Goal: Find specific page/section: Find specific page/section

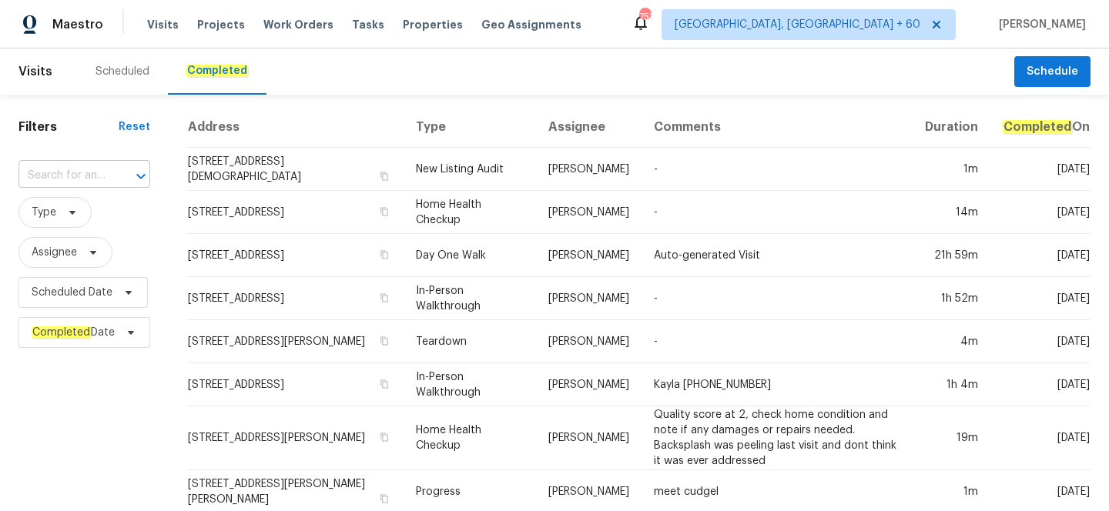
click at [91, 179] on input "text" at bounding box center [62, 176] width 89 height 24
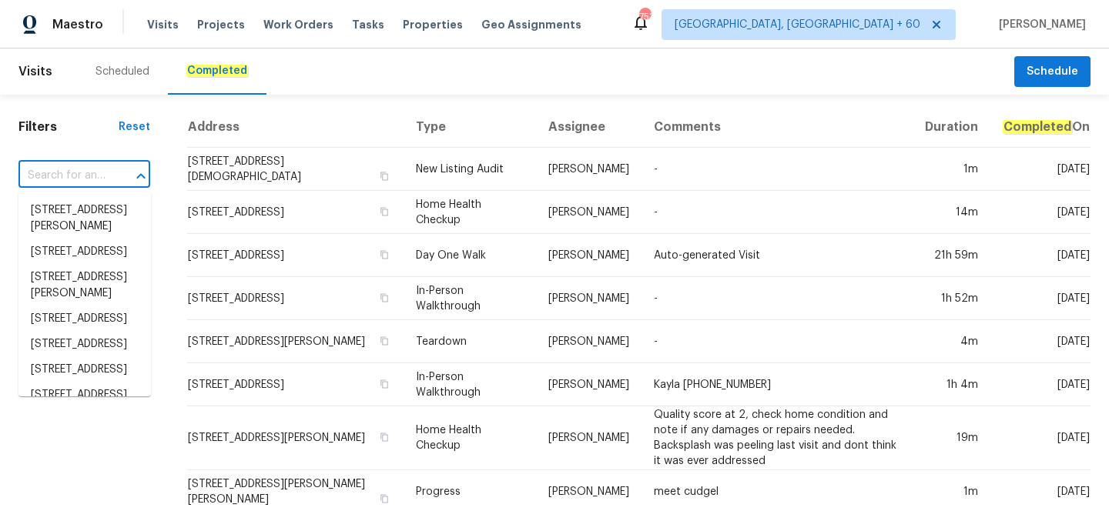
paste input "[STREET_ADDRESS]"
type input "[STREET_ADDRESS]"
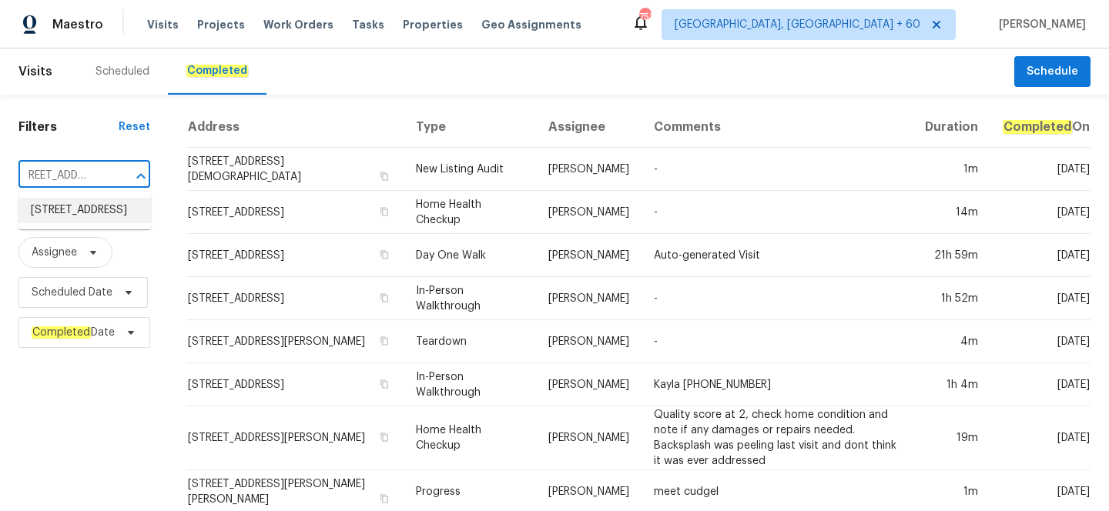
click at [89, 223] on li "[STREET_ADDRESS]" at bounding box center [84, 210] width 132 height 25
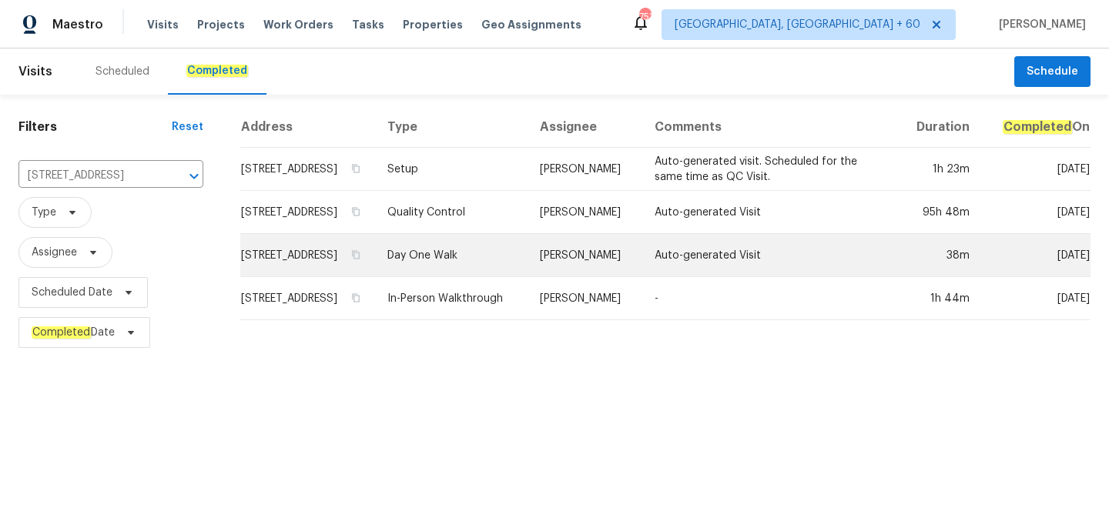
click at [484, 263] on td "Day One Walk" at bounding box center [451, 255] width 153 height 43
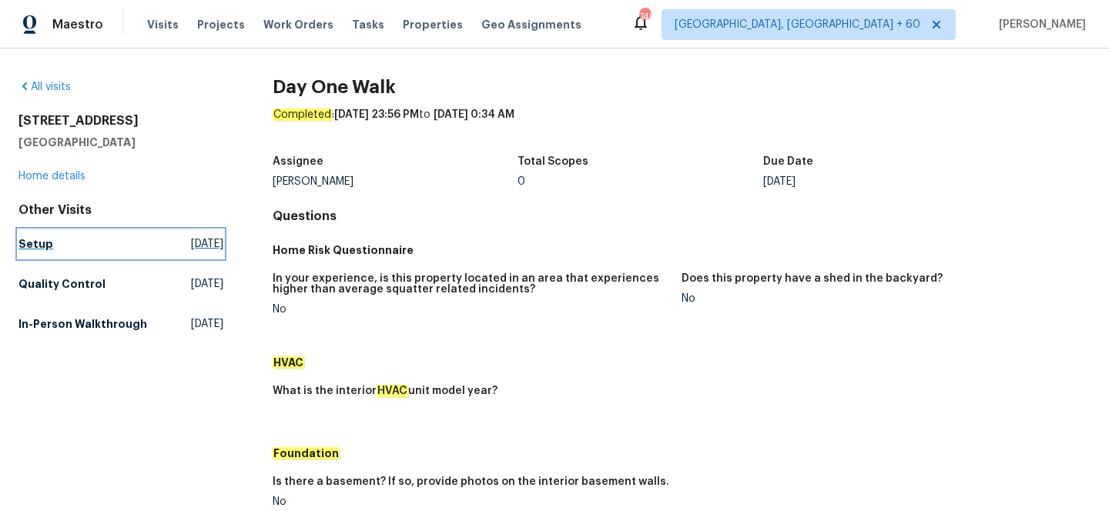
click at [27, 241] on h5 "Setup" at bounding box center [35, 243] width 35 height 15
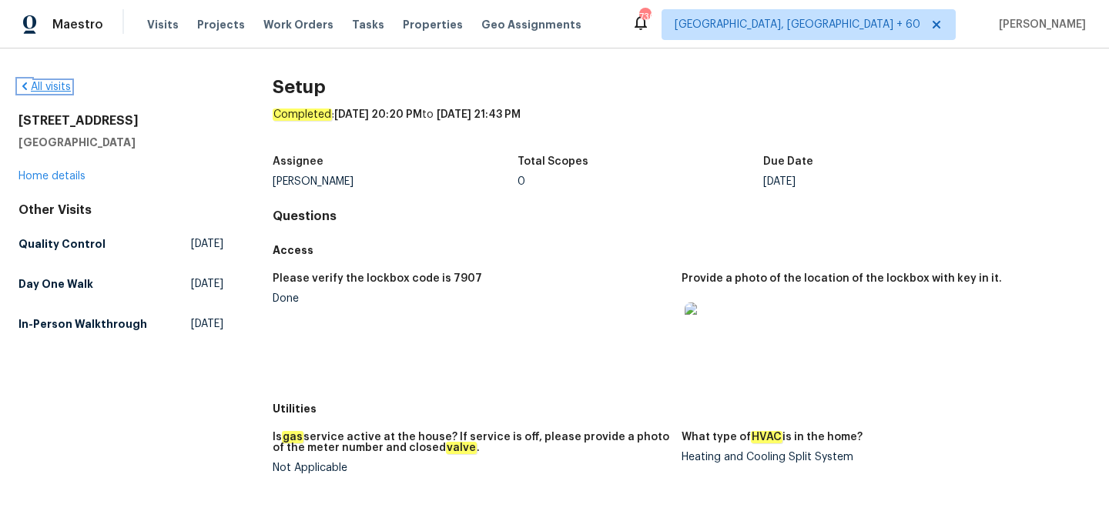
click at [47, 82] on link "All visits" at bounding box center [44, 87] width 52 height 11
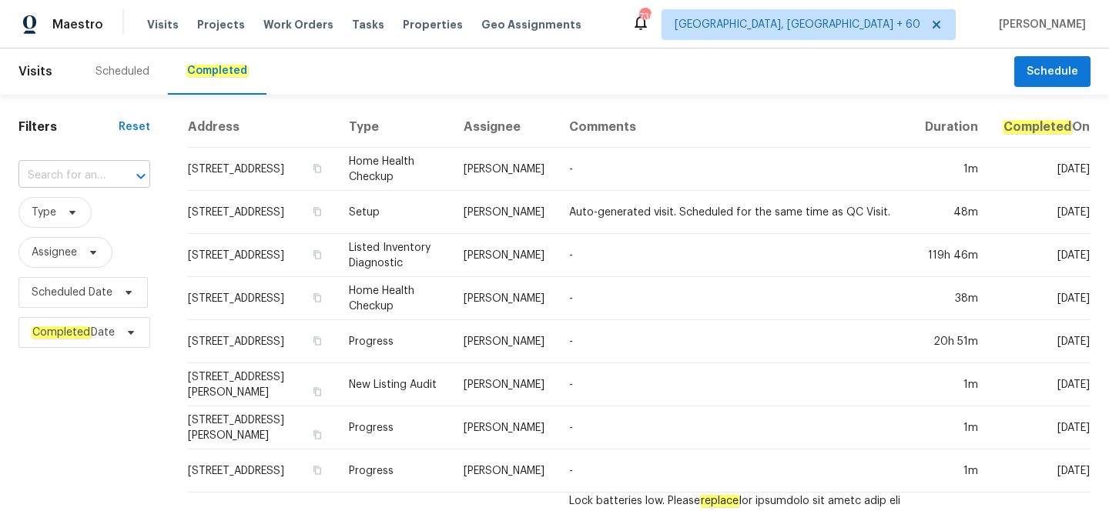
click at [72, 173] on input "text" at bounding box center [62, 176] width 89 height 24
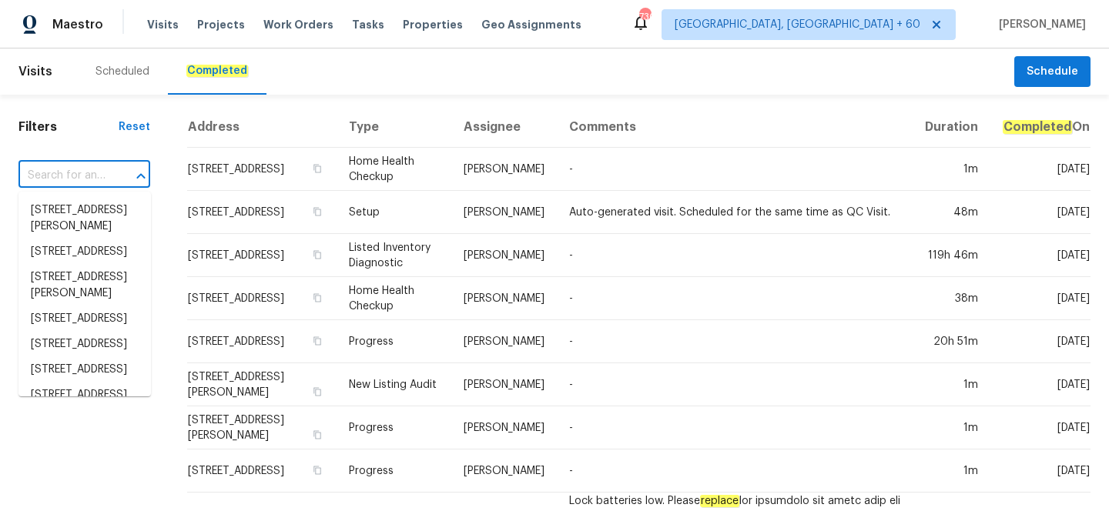
paste input "[STREET_ADDRESS]"
type input "[STREET_ADDRESS]"
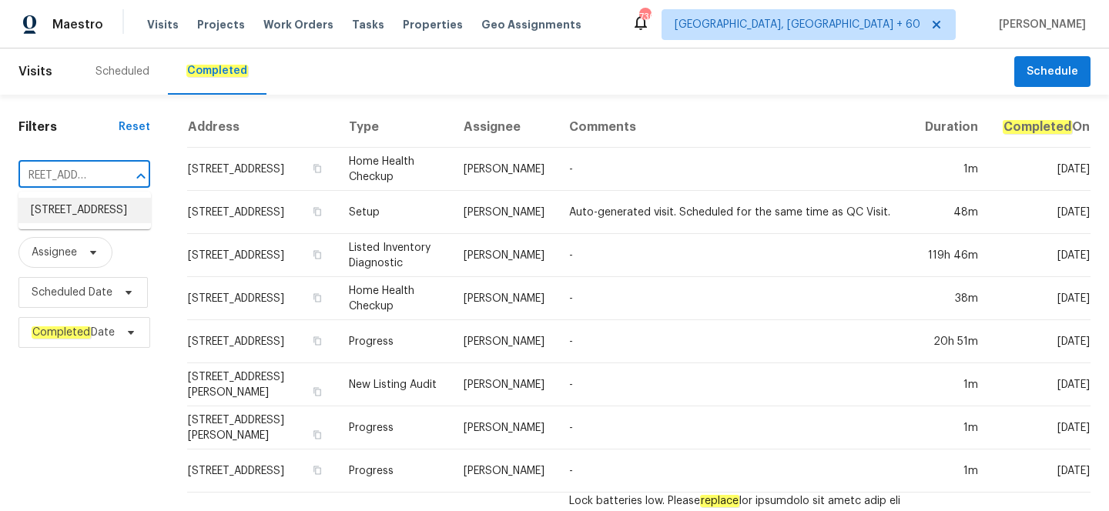
click at [79, 223] on li "[STREET_ADDRESS]" at bounding box center [84, 210] width 132 height 25
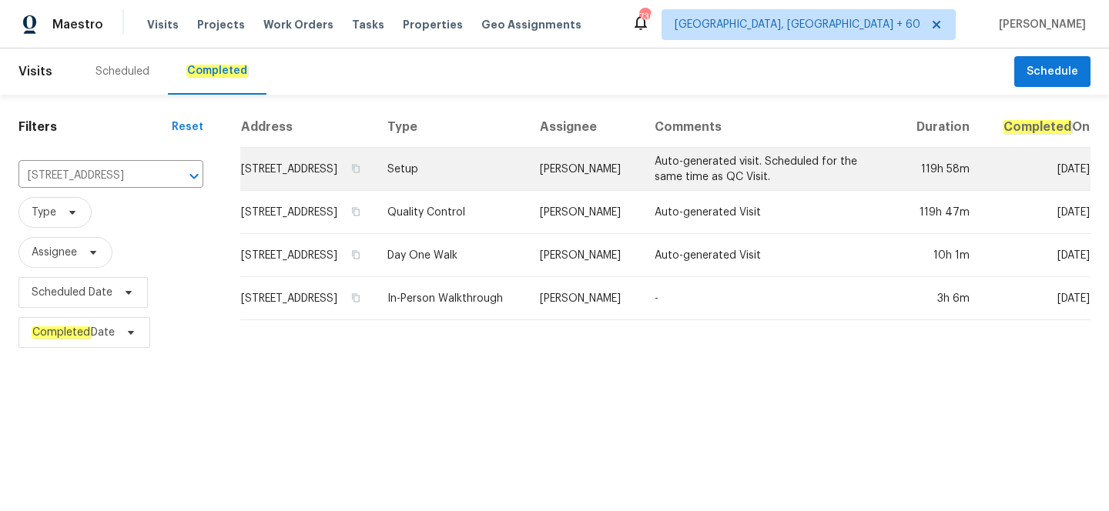
click at [452, 191] on td "Setup" at bounding box center [451, 169] width 153 height 43
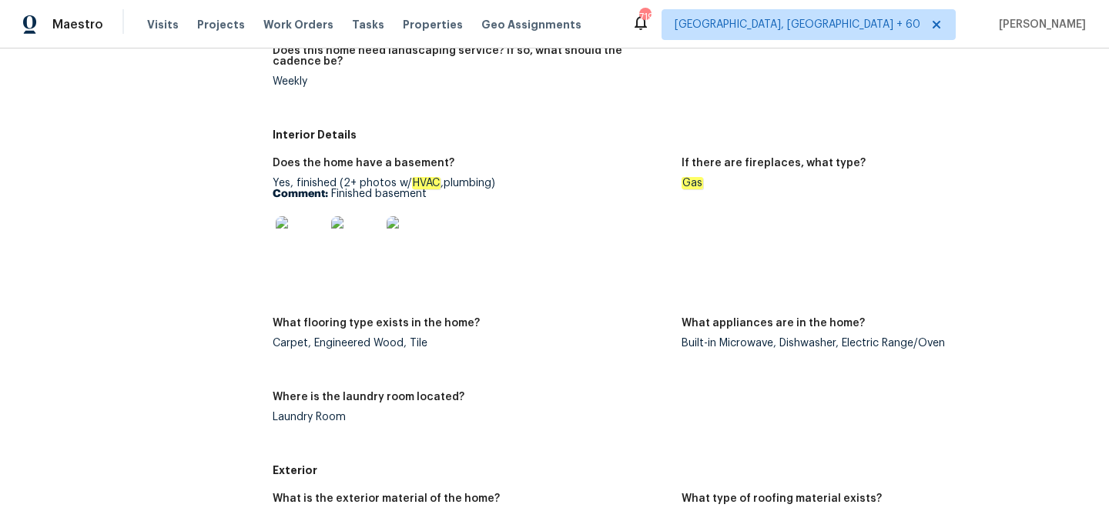
scroll to position [591, 0]
